Goal: Task Accomplishment & Management: Manage account settings

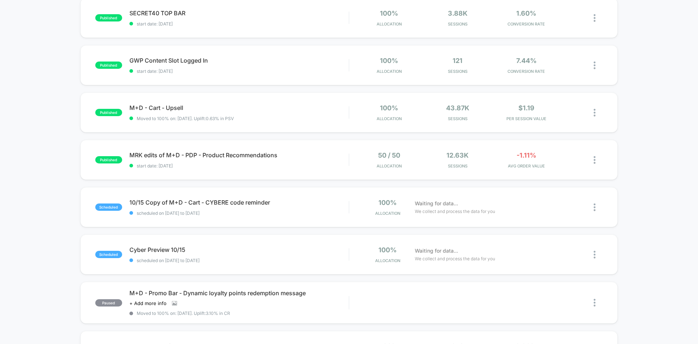
scroll to position [170, 0]
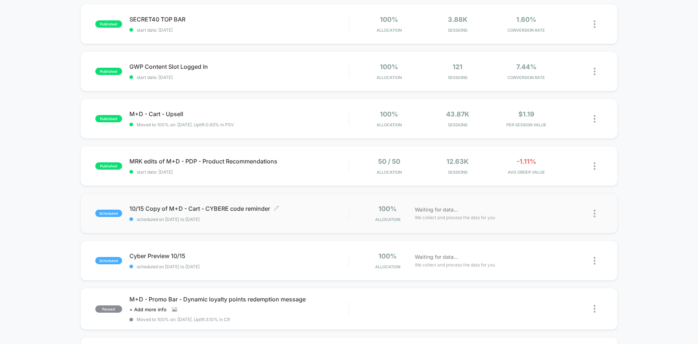
click at [315, 213] on div "10/15 Copy of M+D - Cart - CYBERE code reminder Click to edit experience detail…" at bounding box center [238, 213] width 219 height 17
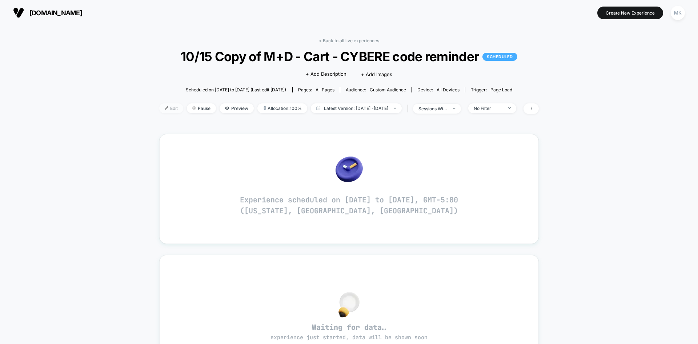
click at [160, 110] on span "Edit" at bounding box center [171, 108] width 24 height 10
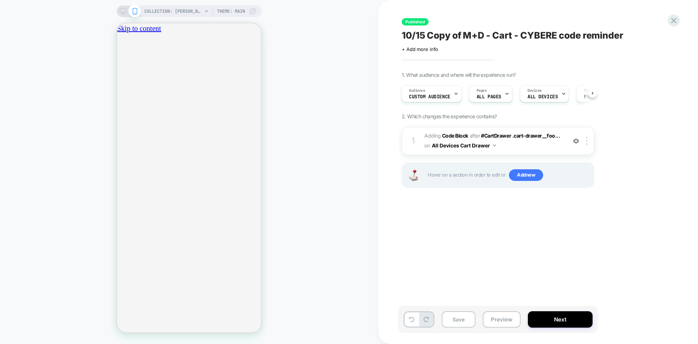
click at [560, 321] on button "Next" at bounding box center [560, 319] width 65 height 16
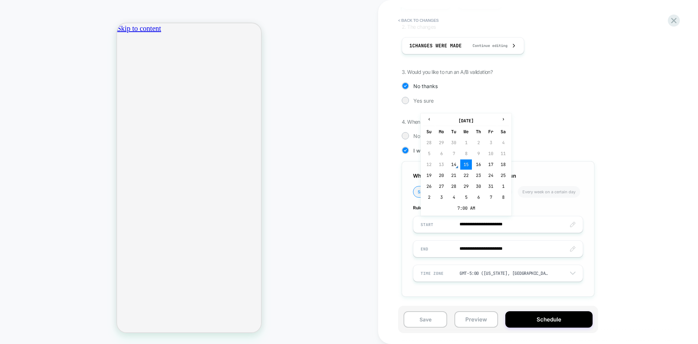
click at [506, 224] on input "**********" at bounding box center [498, 224] width 169 height 17
click at [457, 208] on td "7:00 AM" at bounding box center [466, 208] width 86 height 10
click at [452, 183] on span "▲" at bounding box center [450, 182] width 15 height 15
click at [451, 205] on span "▼" at bounding box center [450, 204] width 15 height 15
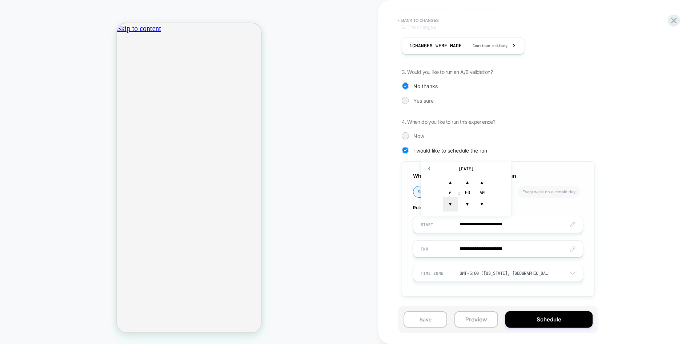
click at [451, 205] on span "▼" at bounding box center [450, 204] width 15 height 15
click at [467, 205] on span "▼" at bounding box center [467, 204] width 15 height 15
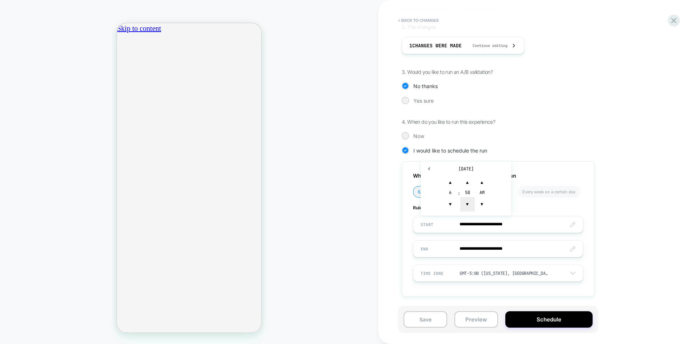
click at [467, 205] on span "▼" at bounding box center [467, 204] width 15 height 15
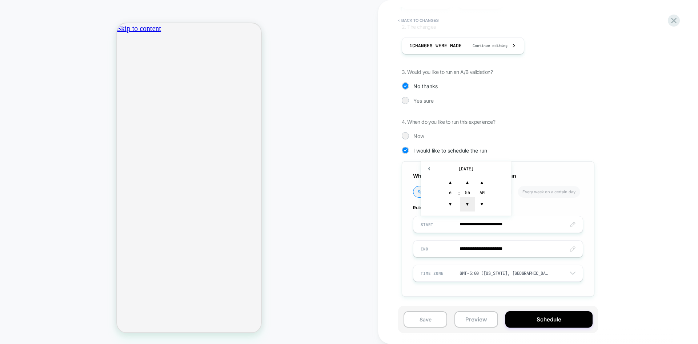
click at [467, 205] on span "▼" at bounding box center [467, 204] width 15 height 15
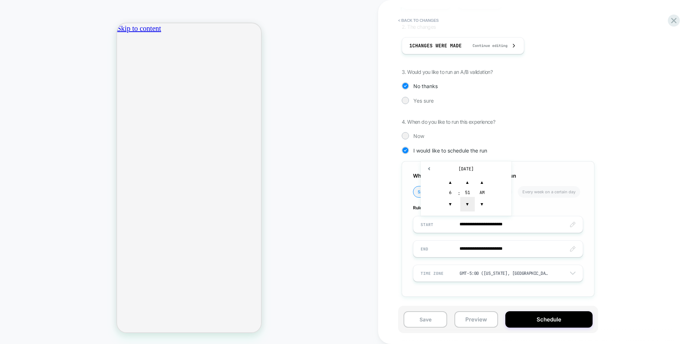
click at [467, 205] on span "▼" at bounding box center [467, 204] width 15 height 15
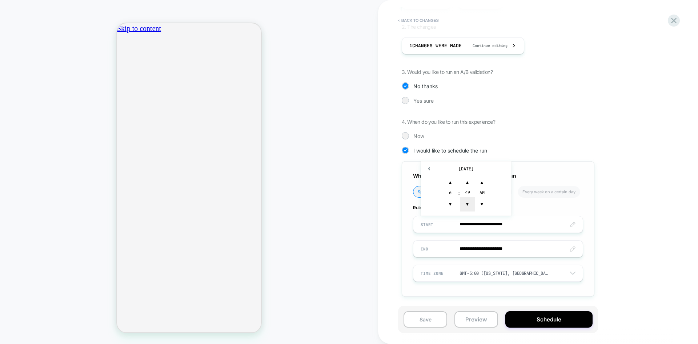
click at [467, 205] on span "▼" at bounding box center [467, 204] width 15 height 15
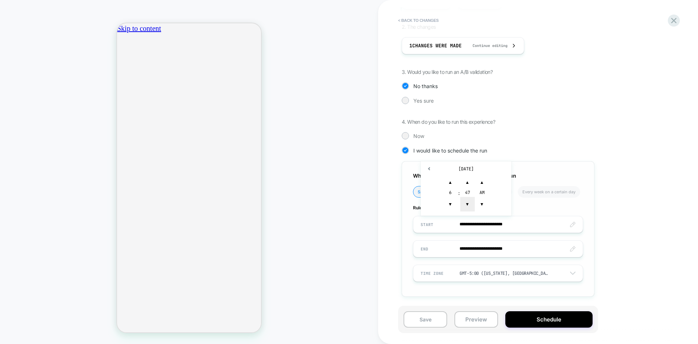
scroll to position [0, 128]
click at [467, 205] on span "▼" at bounding box center [467, 204] width 15 height 15
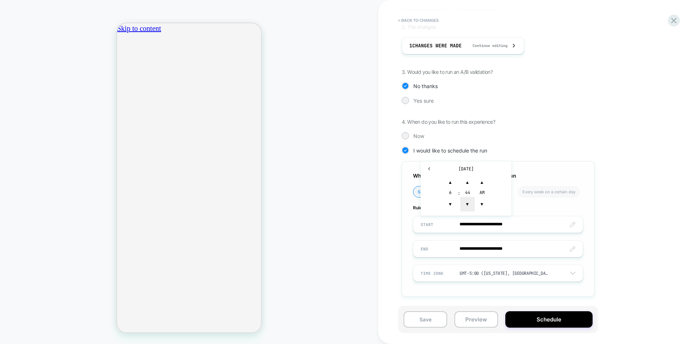
click at [467, 205] on span "▼" at bounding box center [467, 204] width 15 height 15
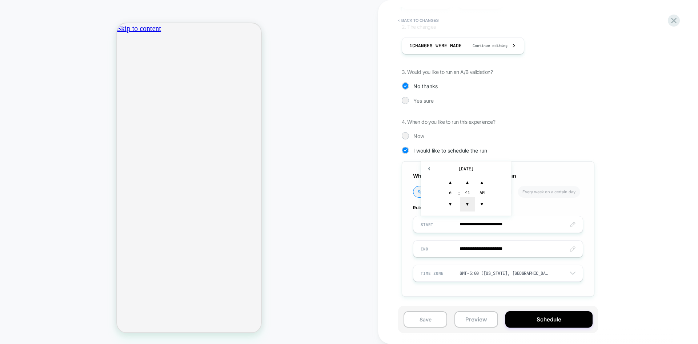
click at [467, 205] on span "▼" at bounding box center [467, 204] width 15 height 15
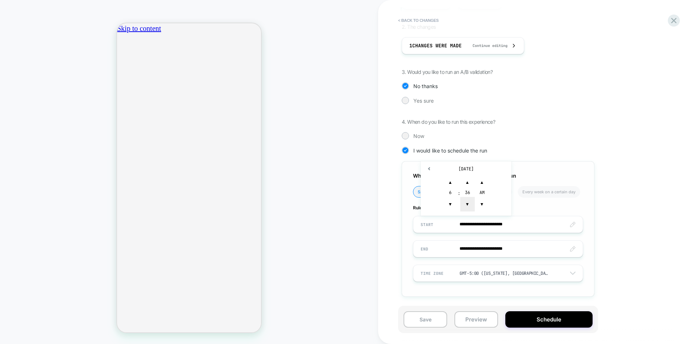
click at [467, 205] on span "▼" at bounding box center [467, 204] width 15 height 15
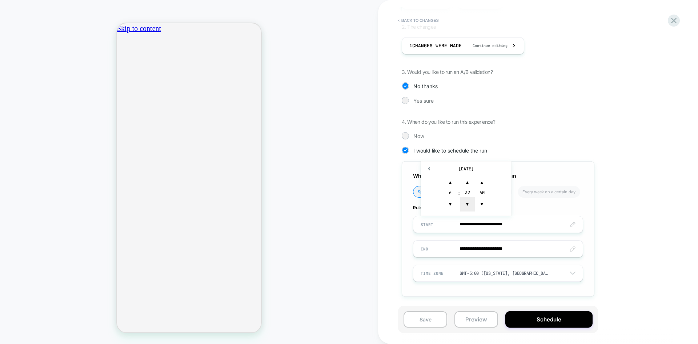
click at [467, 205] on span "▼" at bounding box center [467, 204] width 15 height 15
type input "**********"
click at [567, 134] on div "Now" at bounding box center [498, 135] width 193 height 7
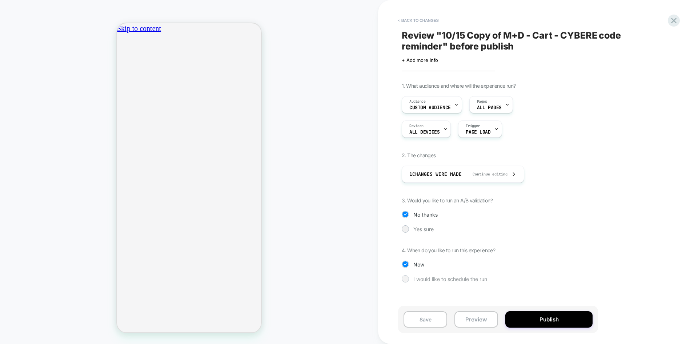
click at [414, 279] on span "I would like to schedule the run" at bounding box center [451, 279] width 74 height 6
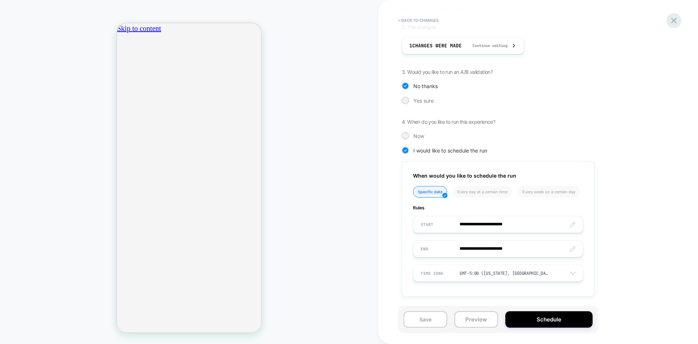
scroll to position [0, 128]
click at [675, 17] on icon at bounding box center [674, 21] width 10 height 10
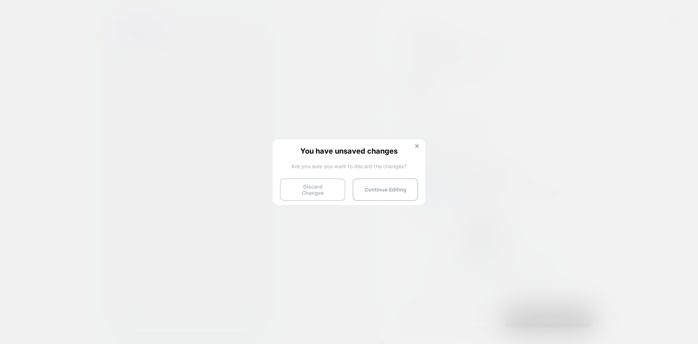
click at [317, 191] on button "Discard Changes" at bounding box center [312, 189] width 65 height 23
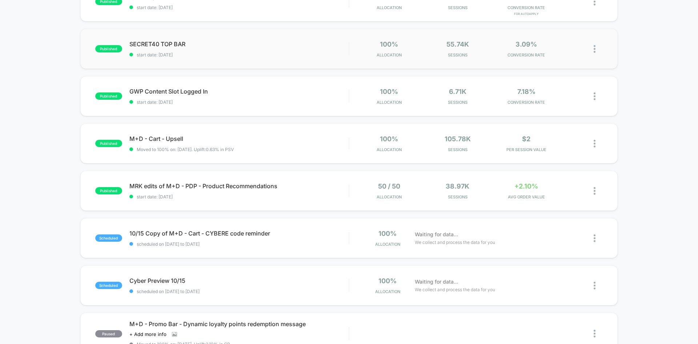
scroll to position [145, 0]
click at [290, 277] on span "Cyber Preview 10/15 Click to edit experience details" at bounding box center [238, 279] width 219 height 7
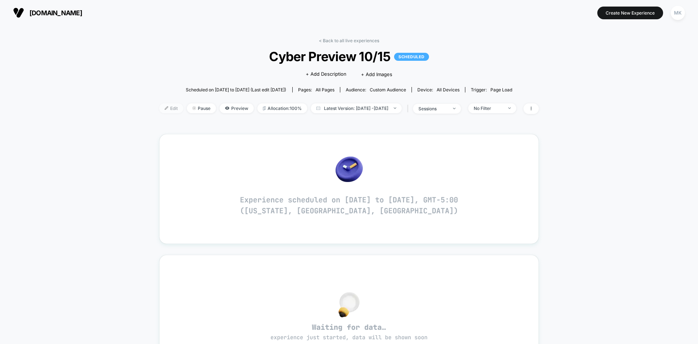
click at [162, 110] on span "Edit" at bounding box center [171, 108] width 24 height 10
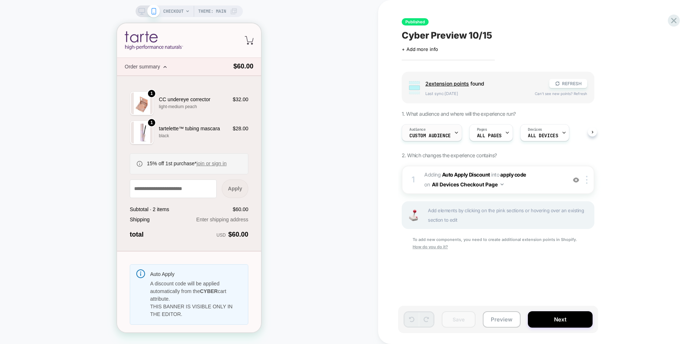
scroll to position [0, 0]
click at [427, 138] on div "Audience Custom Audience" at bounding box center [430, 132] width 56 height 16
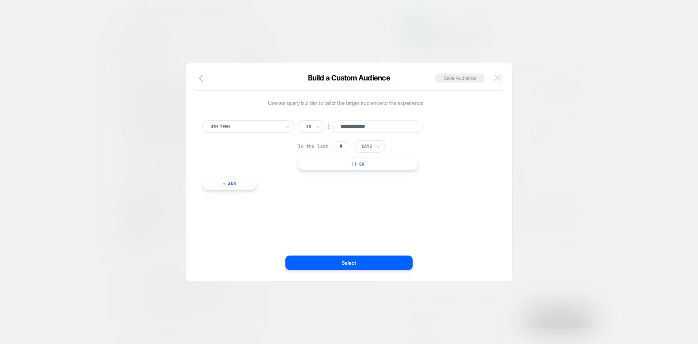
click at [500, 75] on img at bounding box center [498, 78] width 7 height 6
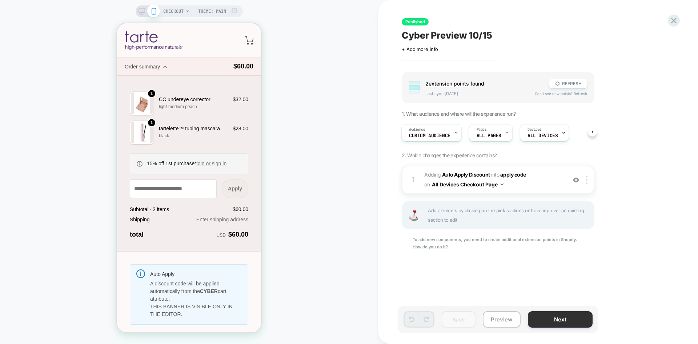
click at [543, 316] on button "Next" at bounding box center [560, 319] width 65 height 16
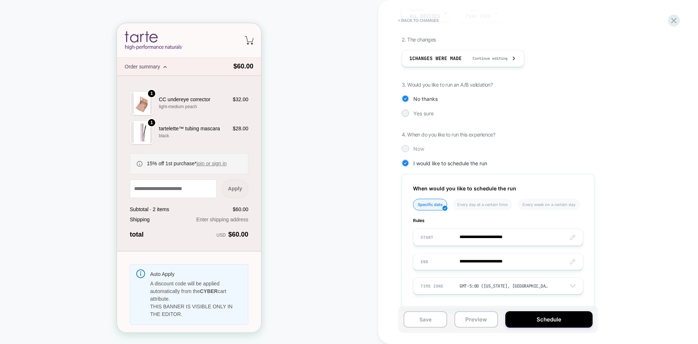
scroll to position [109, 0]
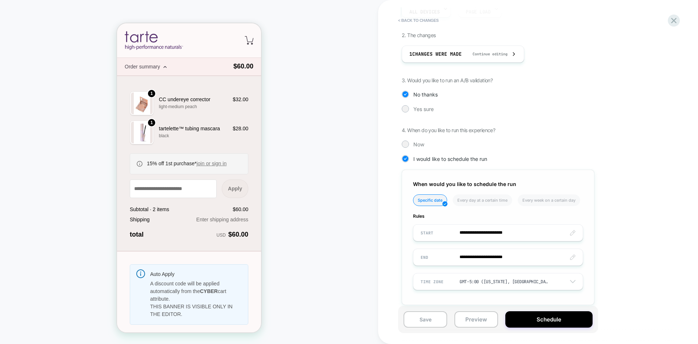
click at [506, 234] on input "**********" at bounding box center [498, 232] width 169 height 17
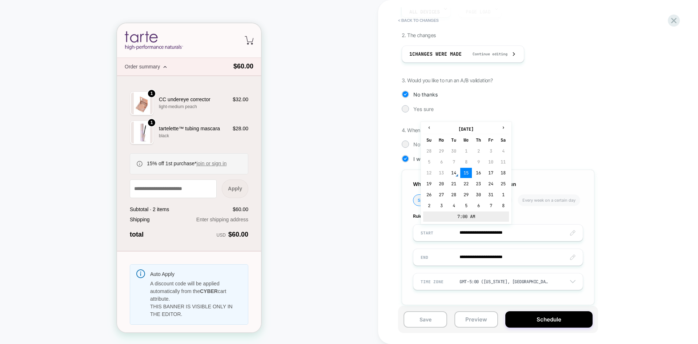
click at [460, 217] on td "7:00 AM" at bounding box center [466, 216] width 86 height 10
click at [451, 206] on span "▼" at bounding box center [450, 212] width 15 height 15
click at [466, 191] on span "▲" at bounding box center [467, 190] width 15 height 15
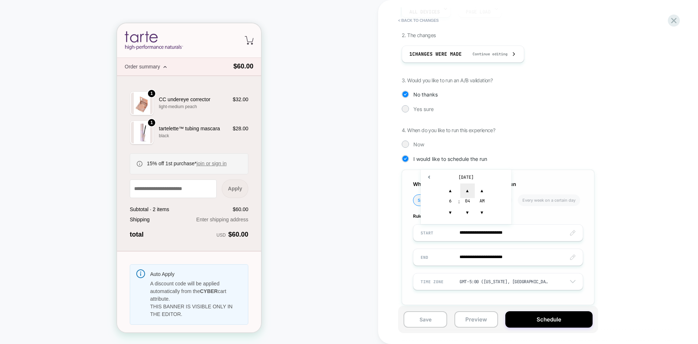
click at [466, 191] on span "▲" at bounding box center [467, 190] width 15 height 15
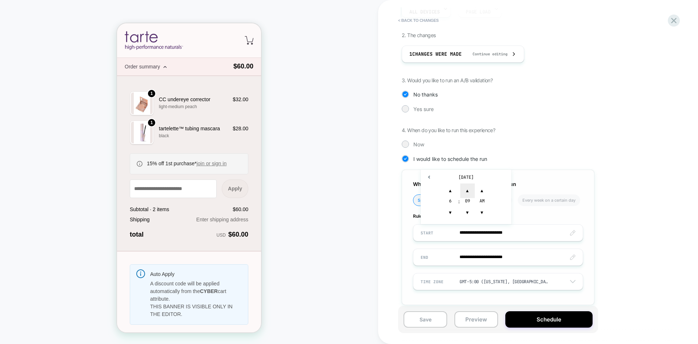
click at [466, 191] on span "▲" at bounding box center [467, 190] width 15 height 15
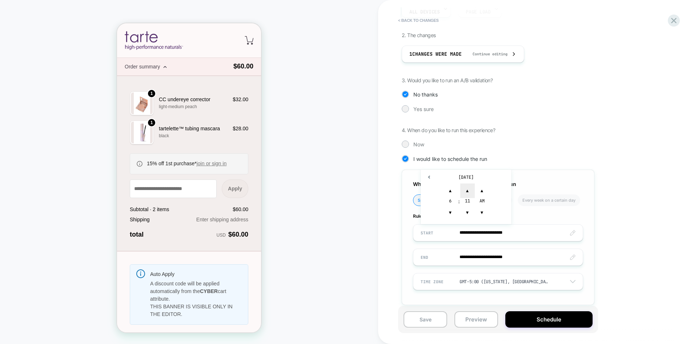
click at [466, 191] on span "▲" at bounding box center [467, 190] width 15 height 15
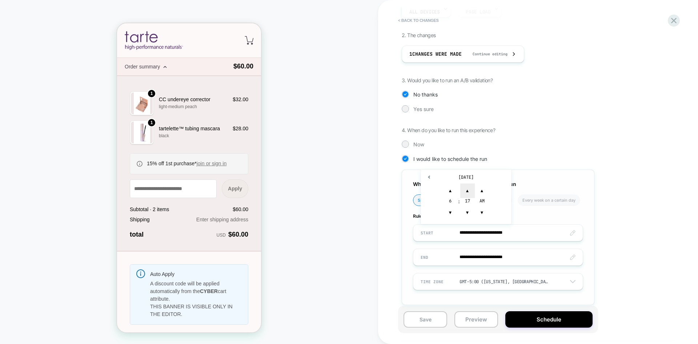
click at [466, 191] on span "▲" at bounding box center [467, 190] width 15 height 15
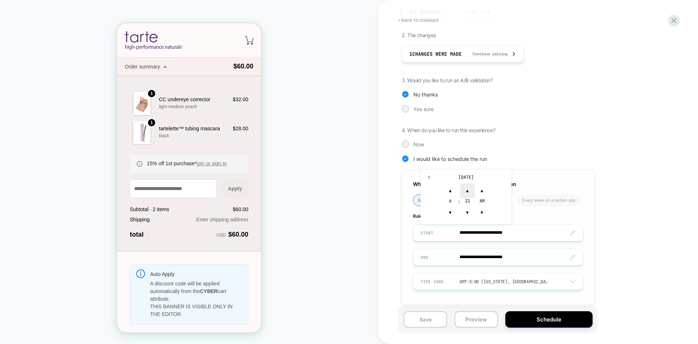
click at [466, 191] on span "▲" at bounding box center [467, 190] width 15 height 15
click at [466, 190] on span "▲" at bounding box center [467, 190] width 15 height 15
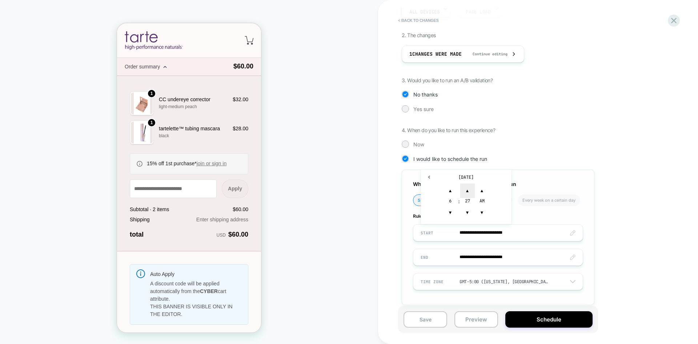
click at [466, 190] on span "▲" at bounding box center [467, 190] width 15 height 15
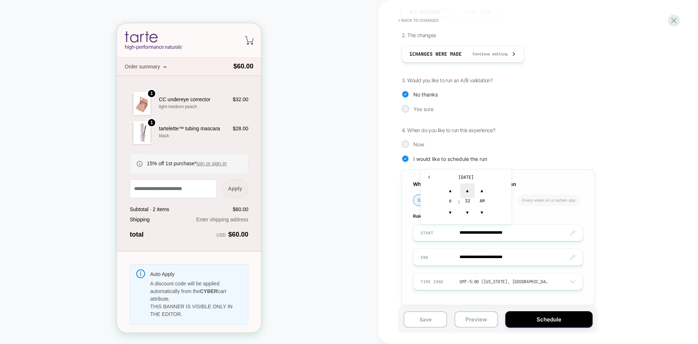
click at [466, 190] on span "▲" at bounding box center [467, 190] width 15 height 15
click at [466, 187] on span "▲" at bounding box center [467, 190] width 15 height 15
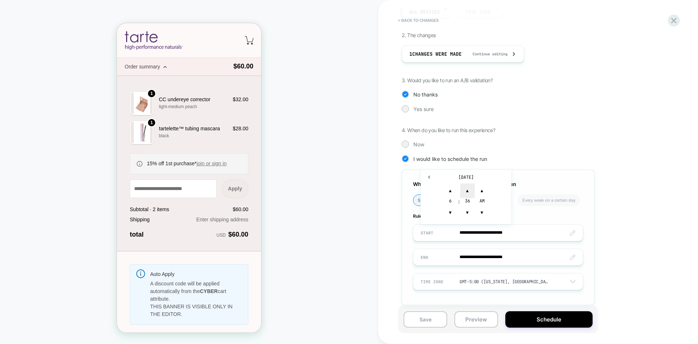
click at [466, 187] on span "▲" at bounding box center [467, 190] width 15 height 15
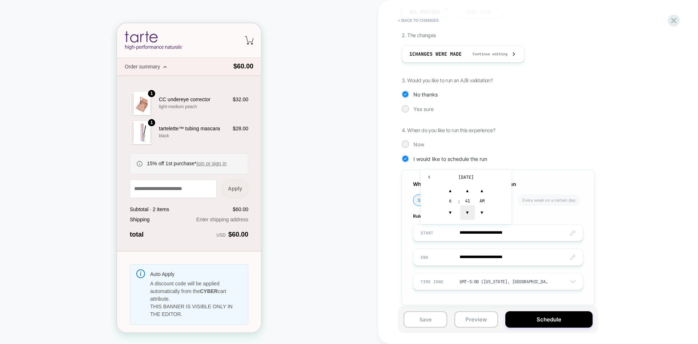
click at [467, 211] on span "▼" at bounding box center [467, 212] width 15 height 15
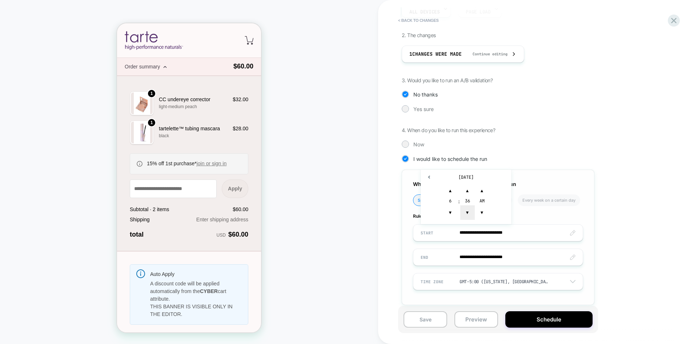
click at [467, 211] on span "▼" at bounding box center [467, 212] width 15 height 15
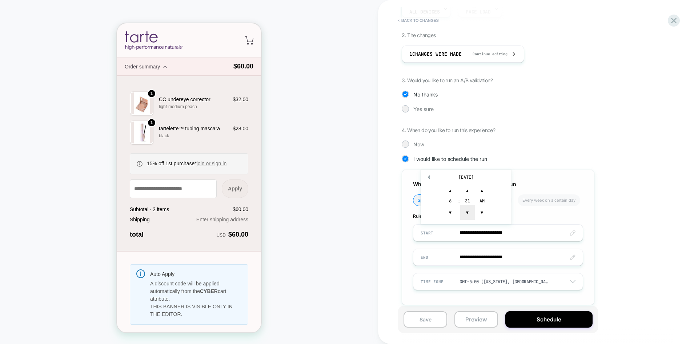
click at [467, 211] on span "▼" at bounding box center [467, 212] width 15 height 15
type input "**********"
click at [645, 221] on div "**********" at bounding box center [534, 139] width 265 height 353
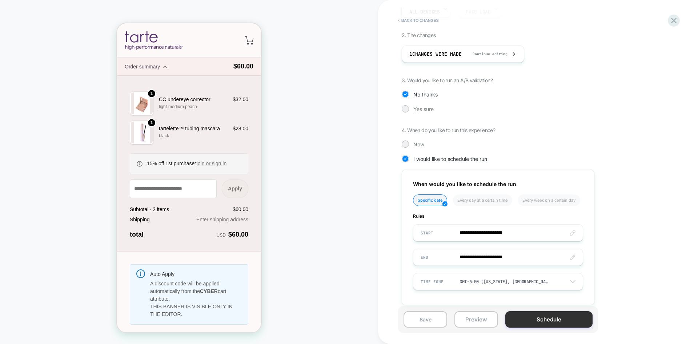
click at [558, 322] on button "Schedule" at bounding box center [549, 319] width 87 height 16
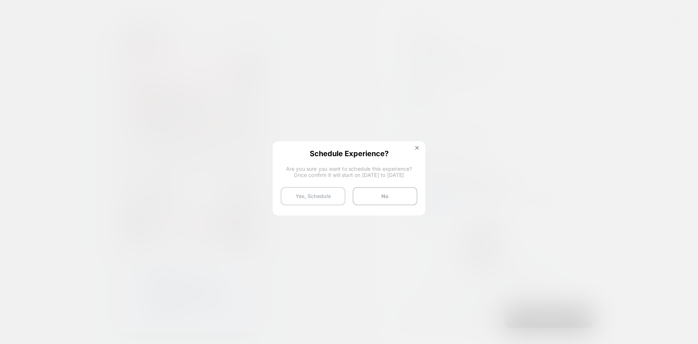
click at [322, 202] on button "Yes, Schedule" at bounding box center [313, 196] width 65 height 18
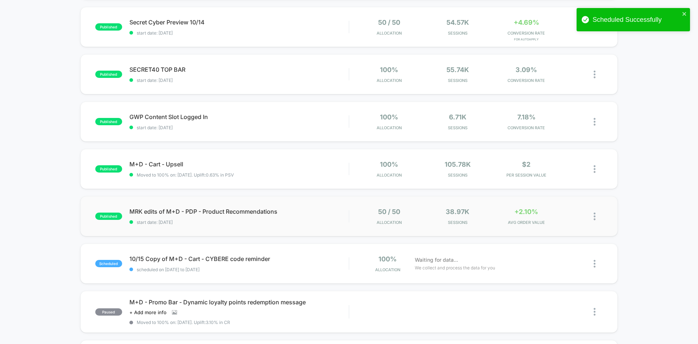
scroll to position [182, 0]
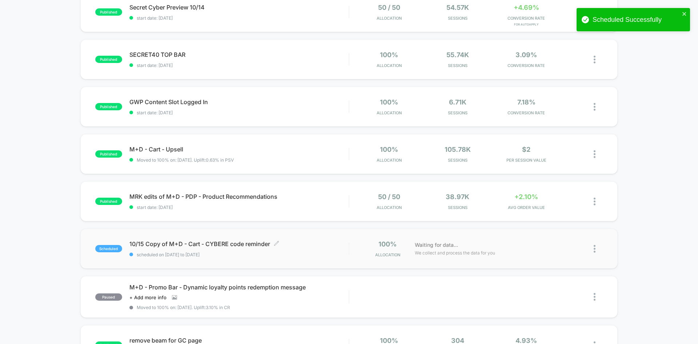
click at [318, 255] on span "scheduled on [DATE] to [DATE]" at bounding box center [238, 254] width 219 height 5
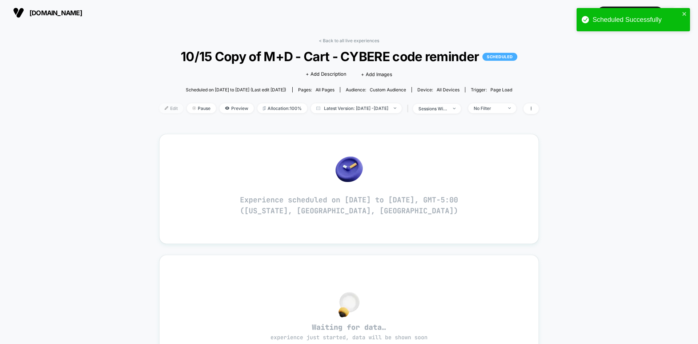
click at [159, 106] on span "Edit" at bounding box center [171, 108] width 24 height 10
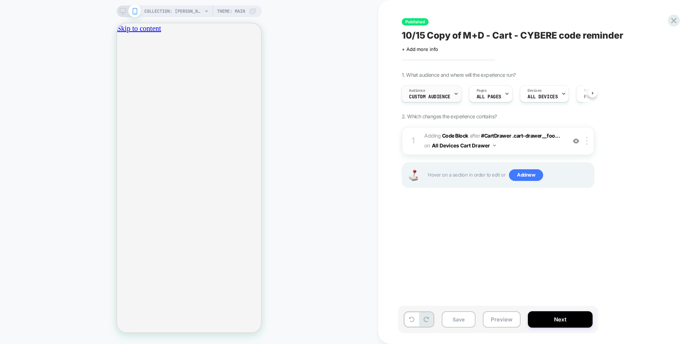
click at [435, 99] on span "Custom Audience" at bounding box center [429, 96] width 41 height 5
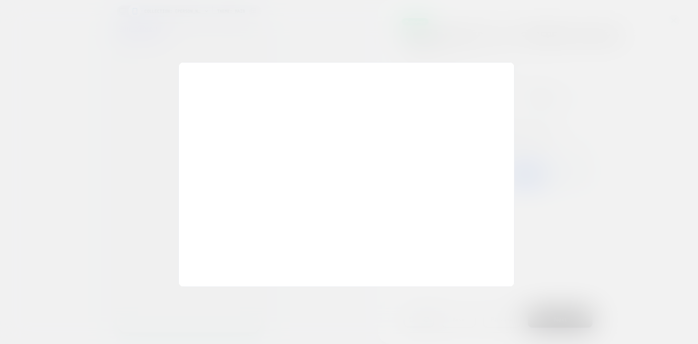
scroll to position [0, 128]
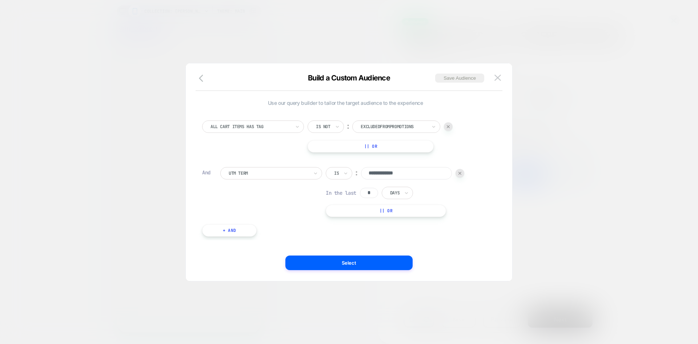
click at [341, 176] on div "Is" at bounding box center [339, 173] width 27 height 12
click at [350, 212] on div "Includes" at bounding box center [356, 217] width 47 height 12
click at [375, 267] on button "Select" at bounding box center [348, 262] width 127 height 15
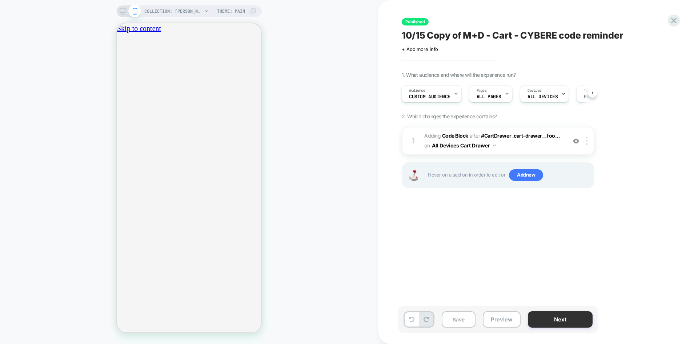
click at [556, 319] on button "Next" at bounding box center [560, 319] width 65 height 16
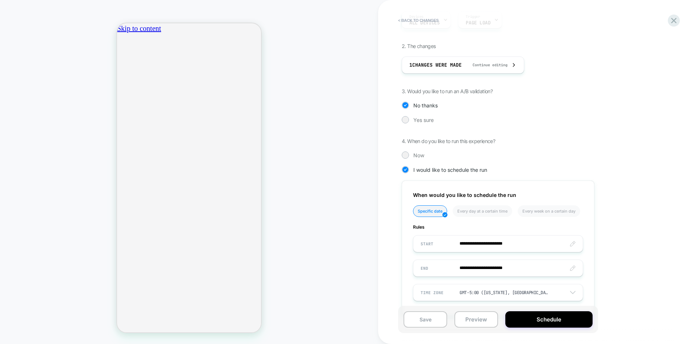
scroll to position [0, 128]
click at [503, 247] on input "**********" at bounding box center [498, 243] width 169 height 17
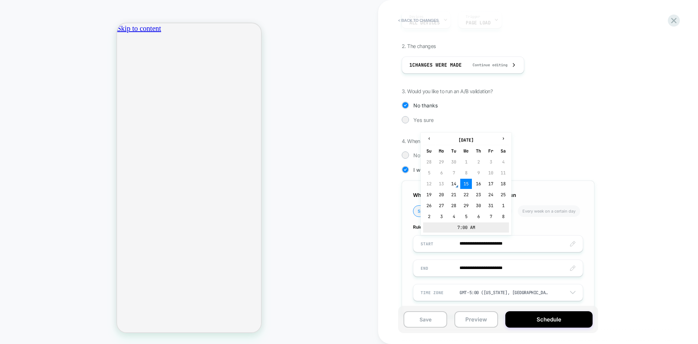
click at [455, 227] on td "7:00 AM" at bounding box center [466, 227] width 86 height 10
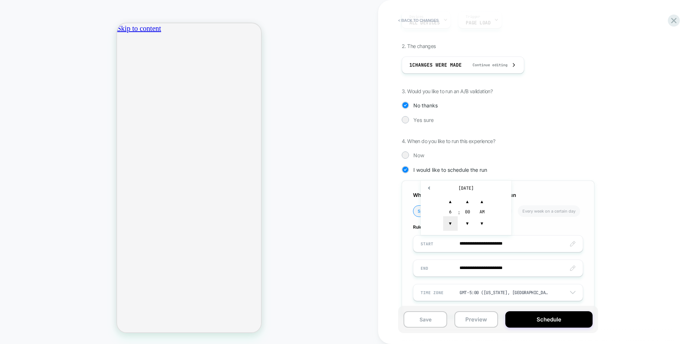
click at [455, 225] on span "▼" at bounding box center [450, 223] width 15 height 15
click at [467, 200] on span "▲" at bounding box center [467, 201] width 15 height 15
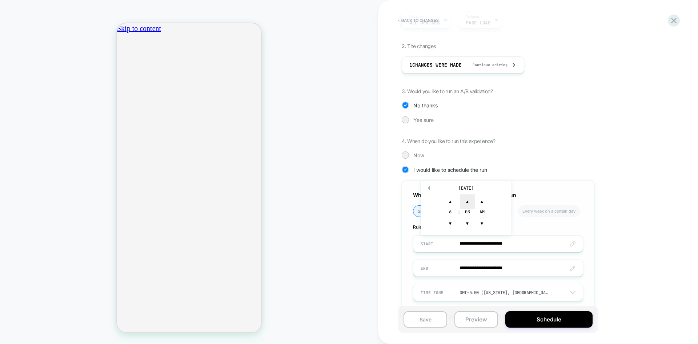
click at [467, 200] on span "▲" at bounding box center [467, 201] width 15 height 15
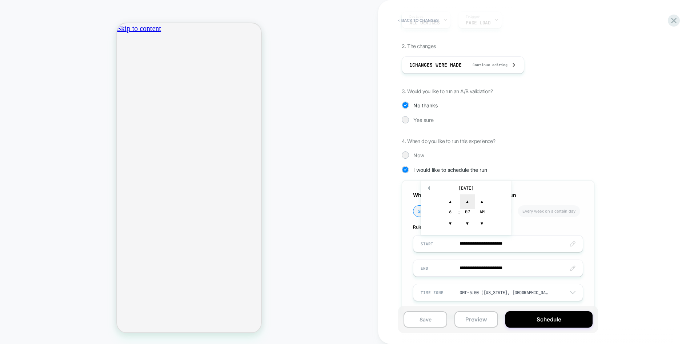
click at [467, 200] on span "▲" at bounding box center [467, 201] width 15 height 15
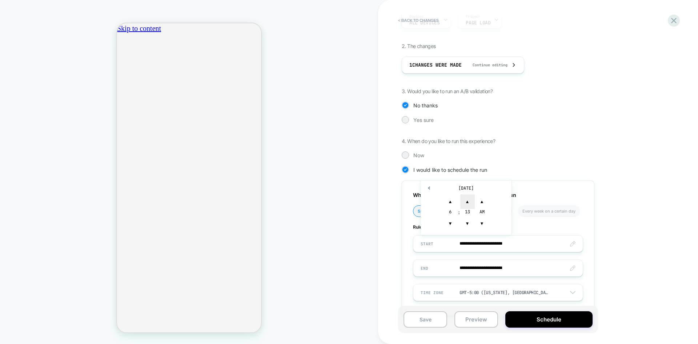
click at [467, 200] on span "▲" at bounding box center [467, 201] width 15 height 15
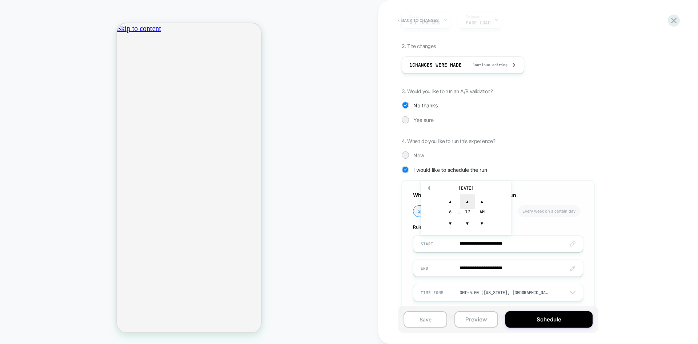
click at [467, 200] on span "▲" at bounding box center [467, 201] width 15 height 15
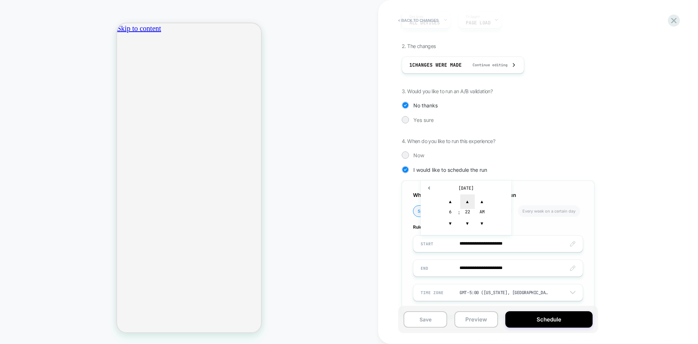
click at [467, 200] on span "▲" at bounding box center [467, 201] width 15 height 15
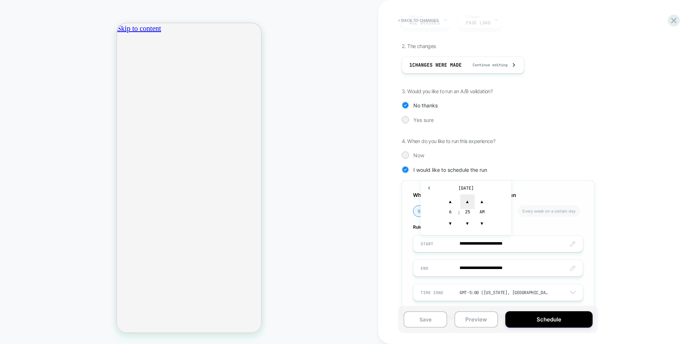
click at [467, 200] on span "▲" at bounding box center [467, 201] width 15 height 15
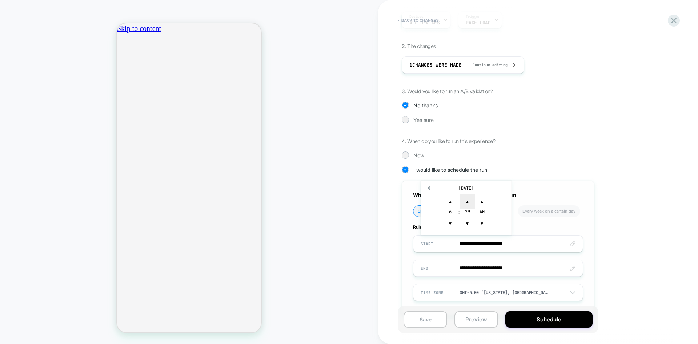
type input "**********"
click at [530, 165] on div "**********" at bounding box center [534, 149] width 265 height 353
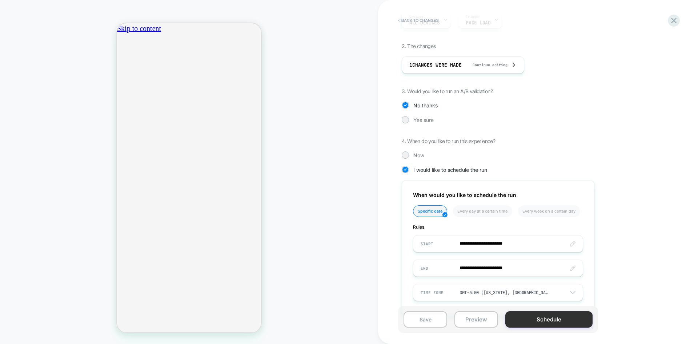
click at [547, 314] on button "Schedule" at bounding box center [549, 319] width 87 height 16
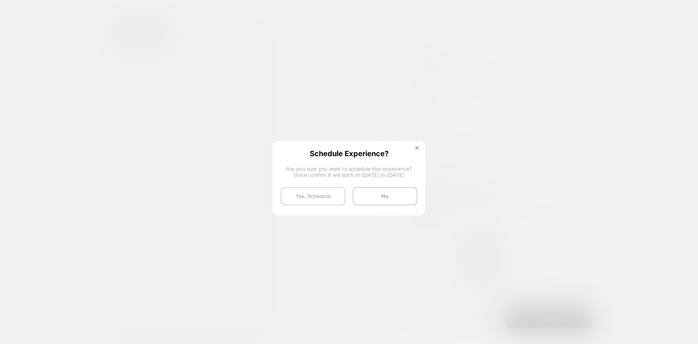
click at [310, 199] on button "Yes, Schedule" at bounding box center [313, 196] width 65 height 18
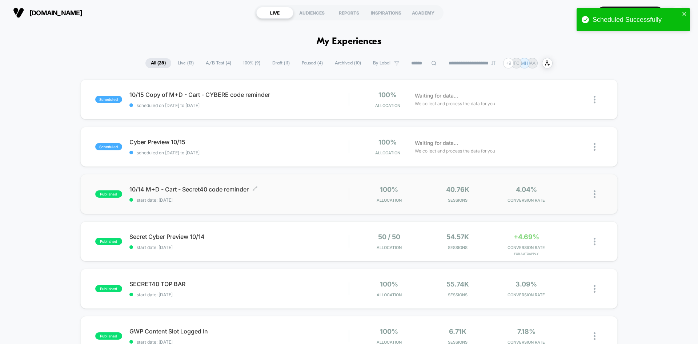
click at [292, 200] on span "start date: [DATE]" at bounding box center [238, 199] width 219 height 5
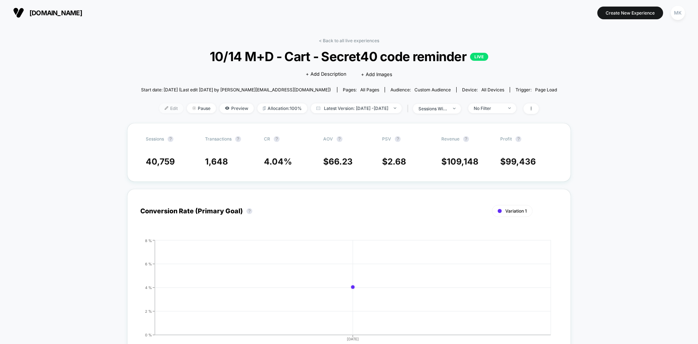
click at [159, 110] on span "Edit" at bounding box center [171, 108] width 24 height 10
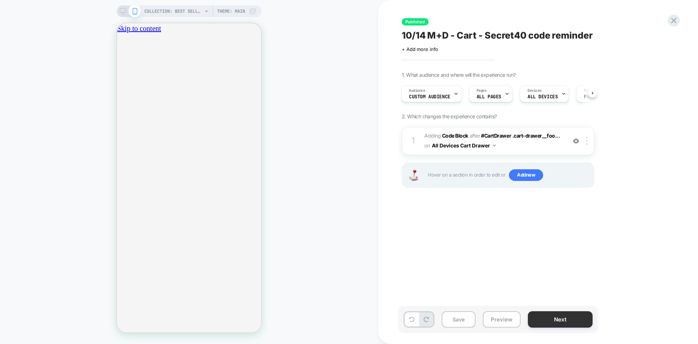
scroll to position [0, 128]
click at [567, 322] on button "Next" at bounding box center [560, 319] width 65 height 16
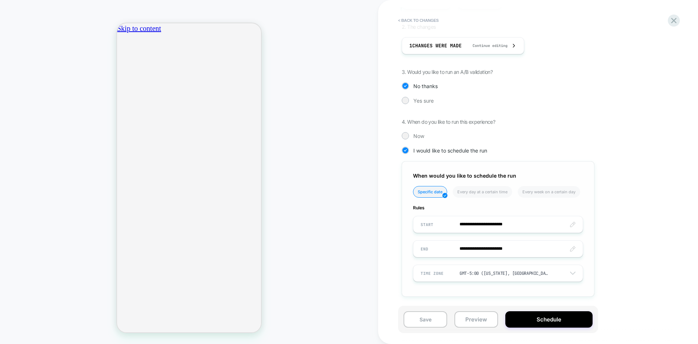
click at [512, 249] on input "**********" at bounding box center [498, 248] width 169 height 17
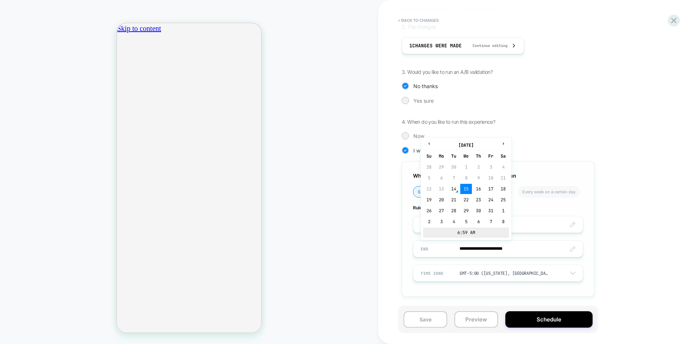
scroll to position [0, 0]
click at [466, 233] on td "6:59 AM" at bounding box center [466, 232] width 86 height 10
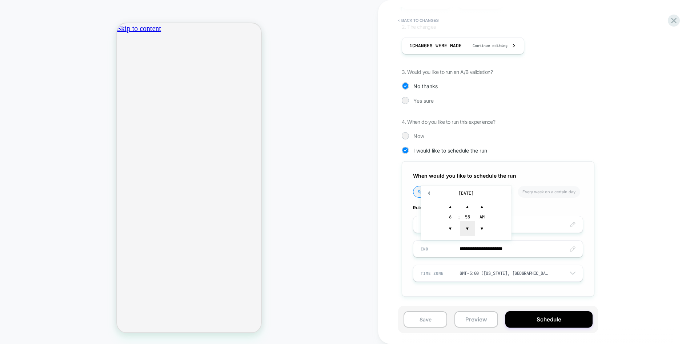
click at [466, 232] on span "▼" at bounding box center [467, 228] width 15 height 15
click at [470, 204] on span "▲" at bounding box center [467, 206] width 15 height 15
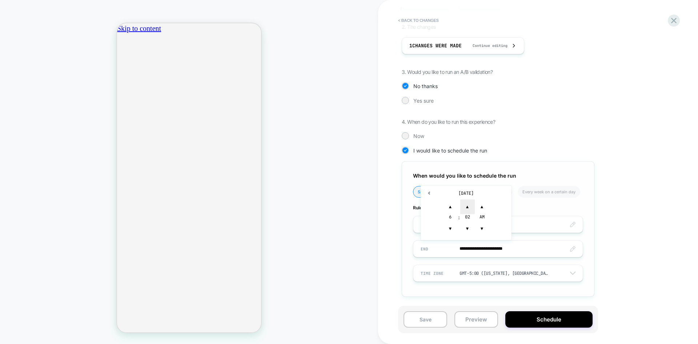
click at [470, 204] on span "▲" at bounding box center [467, 206] width 15 height 15
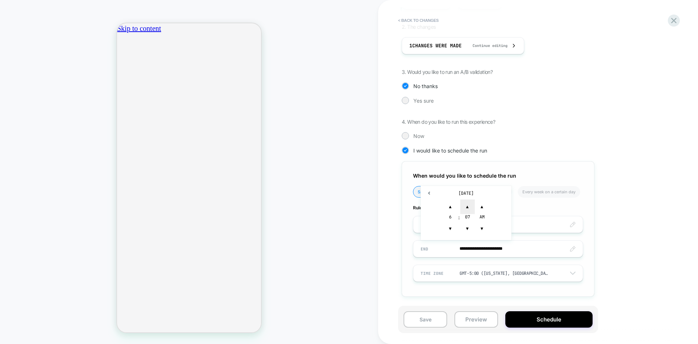
click at [470, 204] on span "▲" at bounding box center [467, 206] width 15 height 15
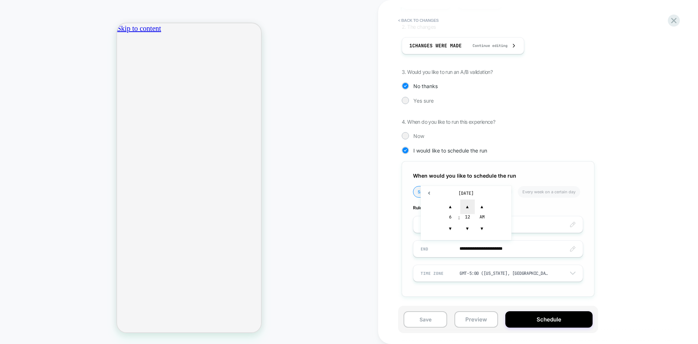
click at [470, 204] on span "▲" at bounding box center [467, 206] width 15 height 15
type input "**********"
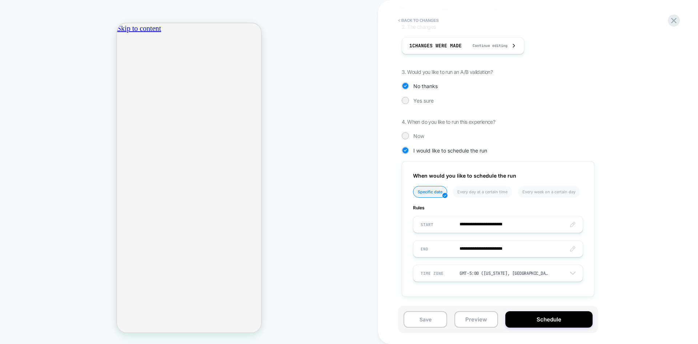
click at [625, 180] on div "**********" at bounding box center [534, 130] width 265 height 353
click at [561, 316] on button "Schedule" at bounding box center [549, 319] width 87 height 16
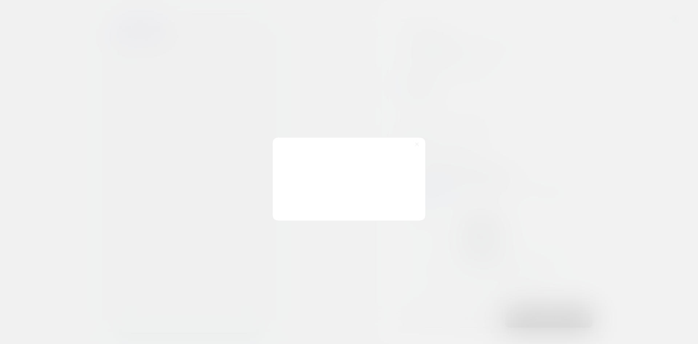
scroll to position [0, 128]
click at [318, 201] on button "Yes, Reschedule" at bounding box center [313, 203] width 65 height 18
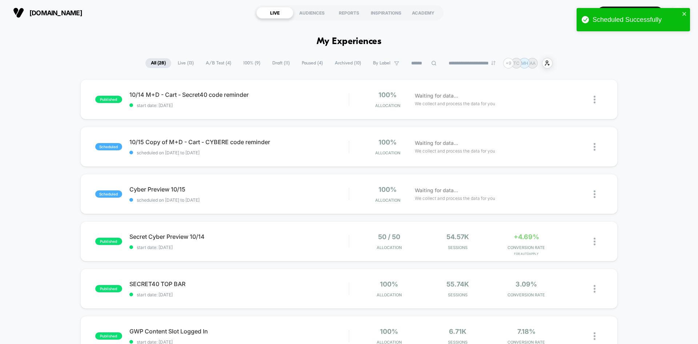
scroll to position [73, 0]
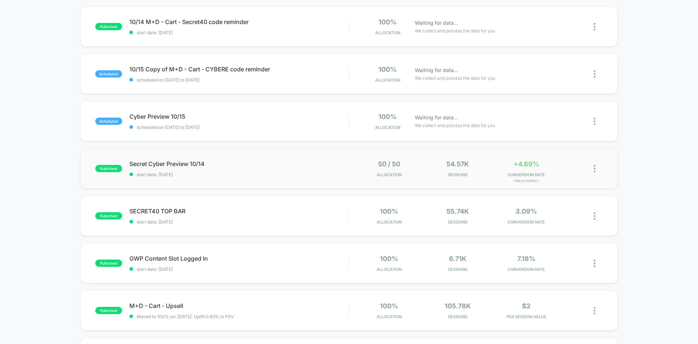
click at [290, 180] on div "published Secret Cyber Preview 10/14 start date: [DATE] 50 / 50 Allocation 54.5…" at bounding box center [349, 168] width 538 height 40
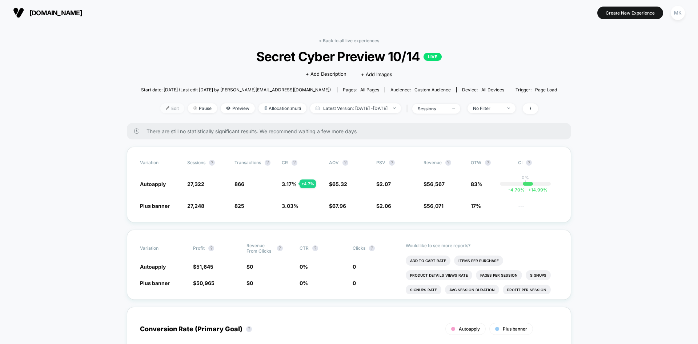
click at [160, 112] on span "Edit" at bounding box center [172, 108] width 24 height 10
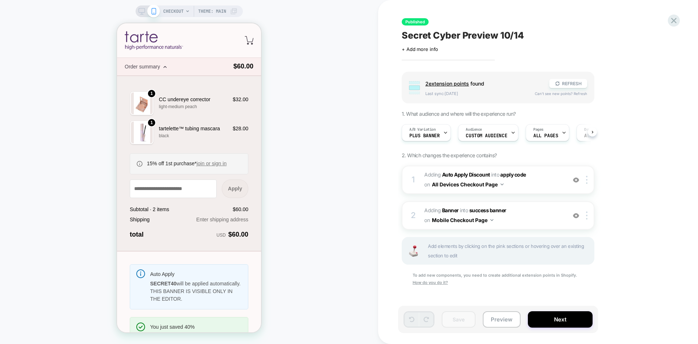
scroll to position [0, 0]
click at [562, 322] on button "Next" at bounding box center [560, 319] width 65 height 16
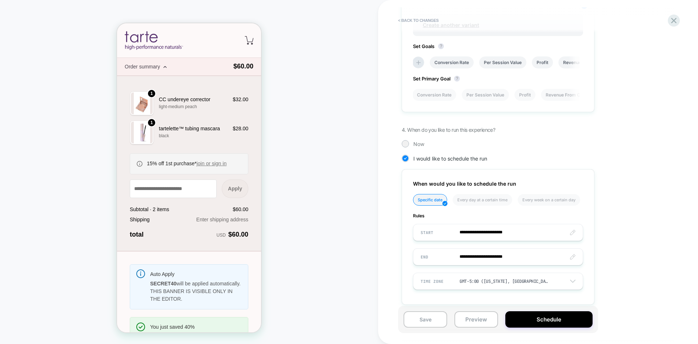
scroll to position [327, 0]
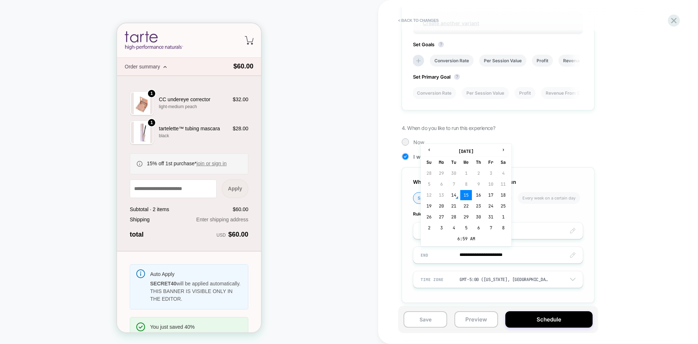
click at [510, 257] on input "**********" at bounding box center [498, 254] width 169 height 17
click at [465, 242] on td "6:59 AM" at bounding box center [466, 238] width 86 height 10
click at [466, 237] on span "▼" at bounding box center [467, 234] width 15 height 15
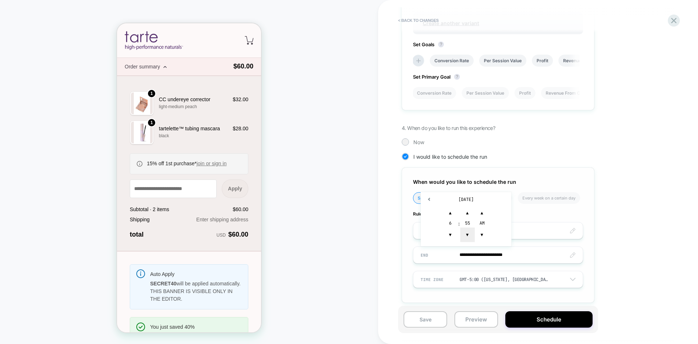
click at [466, 237] on span "▼" at bounding box center [467, 234] width 15 height 15
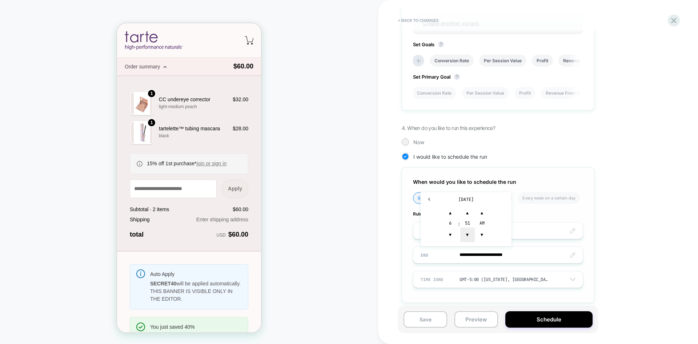
click at [466, 237] on span "▼" at bounding box center [467, 234] width 15 height 15
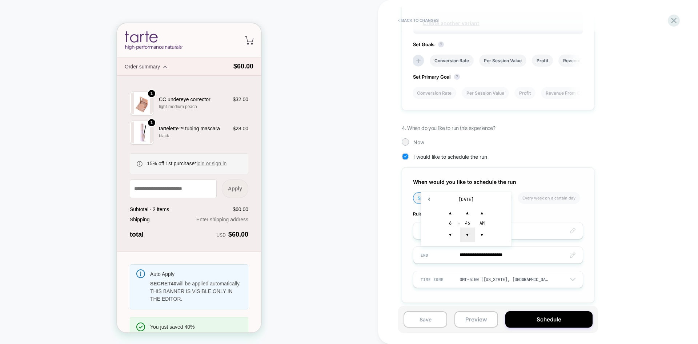
click at [466, 237] on span "▼" at bounding box center [467, 234] width 15 height 15
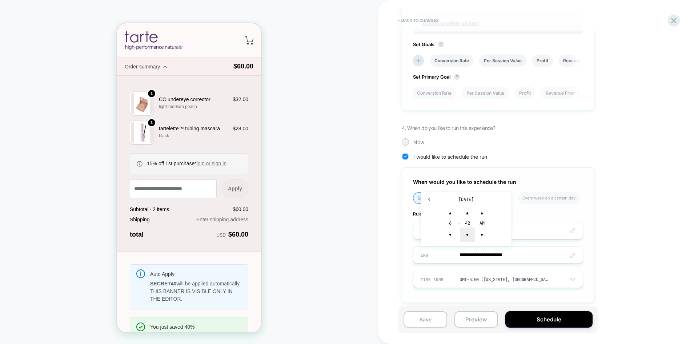
click at [466, 237] on span "▼" at bounding box center [467, 234] width 15 height 15
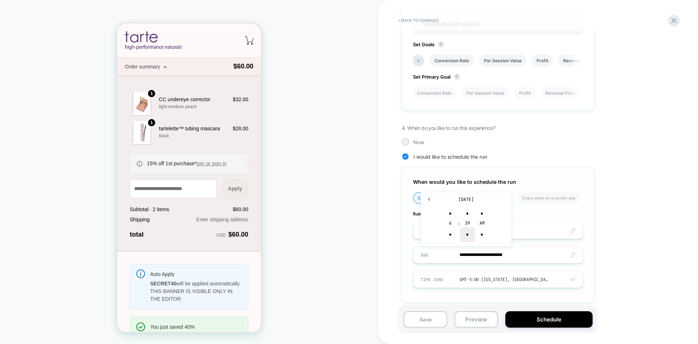
click at [466, 237] on span "▼" at bounding box center [467, 234] width 15 height 15
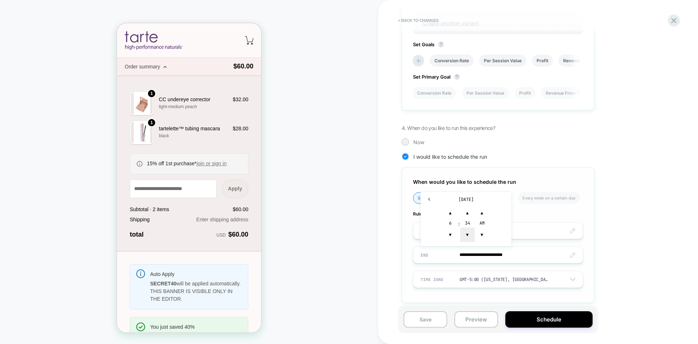
click at [466, 237] on span "▼" at bounding box center [467, 234] width 15 height 15
type input "**********"
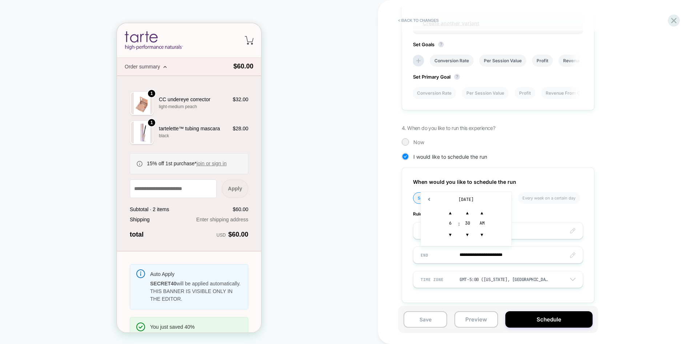
click at [624, 234] on div "**********" at bounding box center [534, 28] width 265 height 569
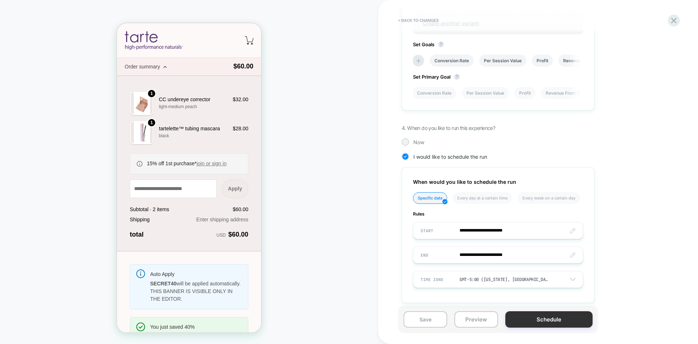
click at [567, 322] on button "Schedule" at bounding box center [549, 319] width 87 height 16
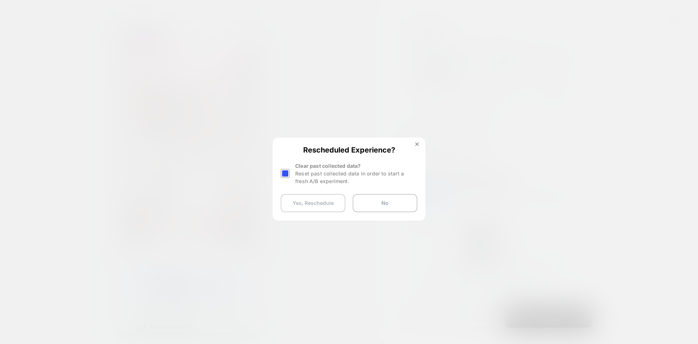
click at [327, 205] on button "Yes, Reschedule" at bounding box center [313, 203] width 65 height 18
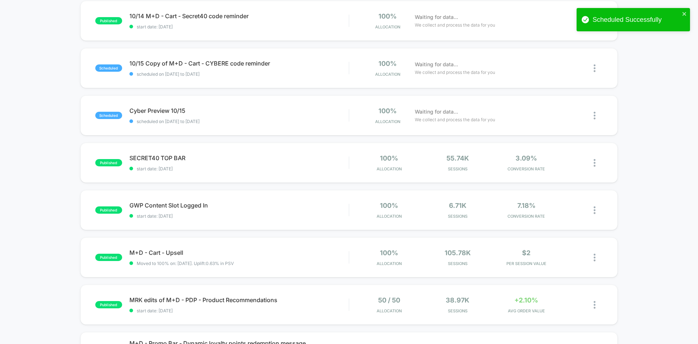
scroll to position [145, 0]
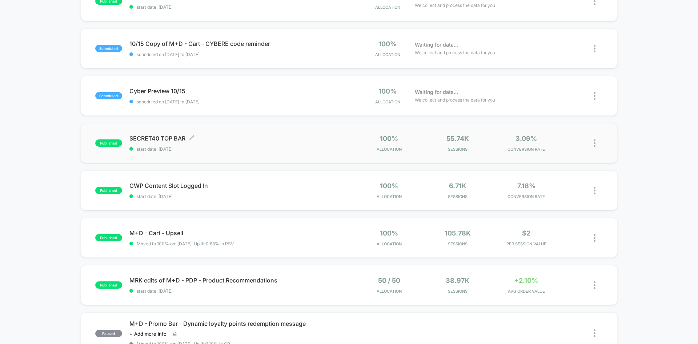
click at [277, 147] on span "start date: [DATE]" at bounding box center [238, 148] width 219 height 5
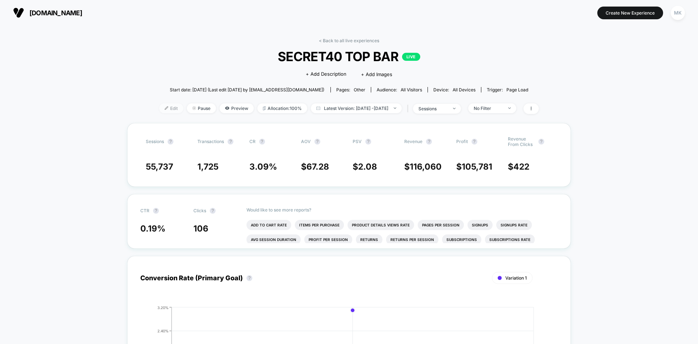
click at [159, 108] on span "Edit" at bounding box center [171, 108] width 24 height 10
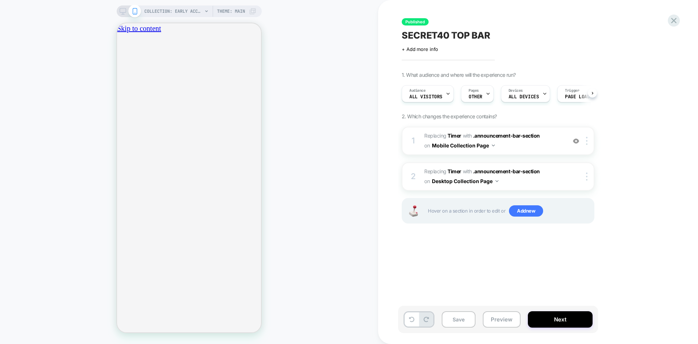
scroll to position [0, 0]
click at [565, 323] on button "Next" at bounding box center [560, 319] width 65 height 16
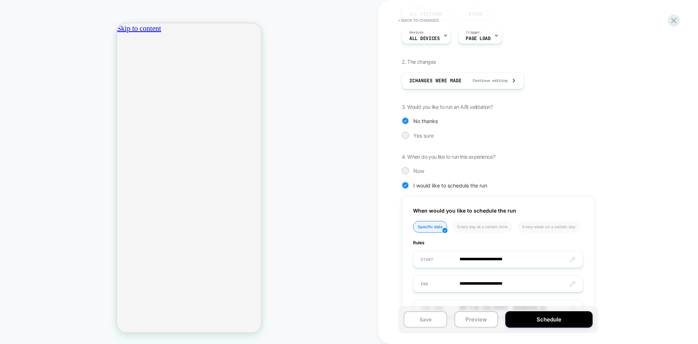
scroll to position [0, 0]
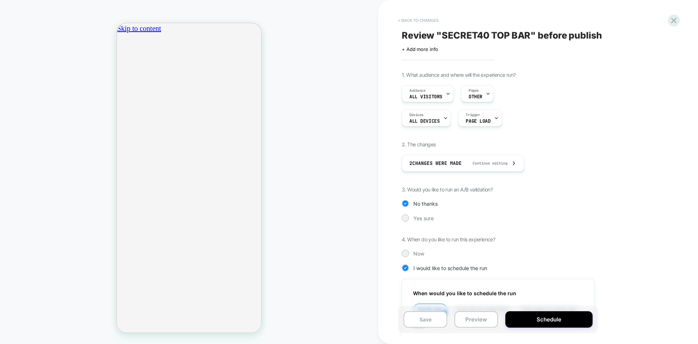
click at [430, 21] on button "< Back to changes" at bounding box center [419, 21] width 48 height 12
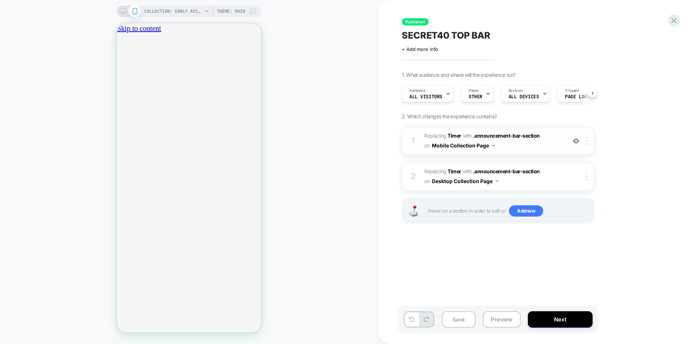
scroll to position [0, 0]
